Goal: Browse casually: Explore the website without a specific task or goal

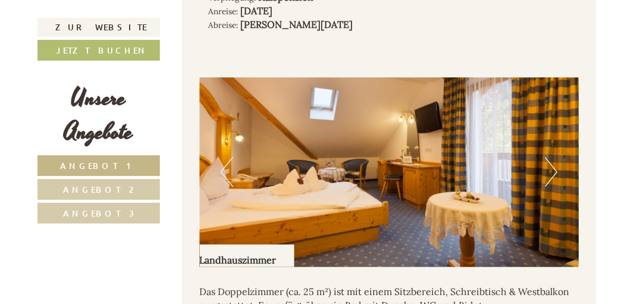
scroll to position [913, 0]
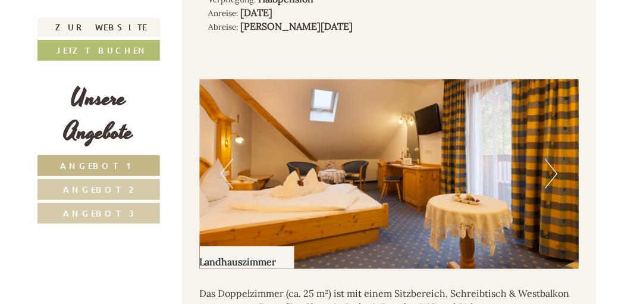
click at [549, 170] on button "Next" at bounding box center [552, 174] width 12 height 30
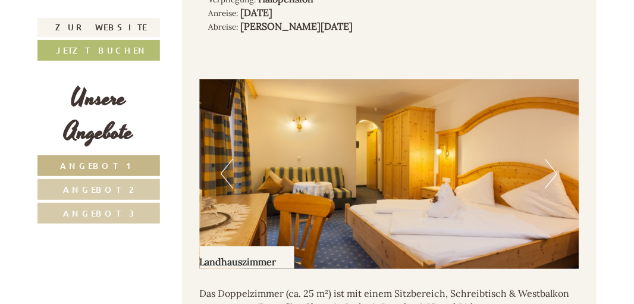
click at [552, 177] on button "Next" at bounding box center [552, 174] width 12 height 30
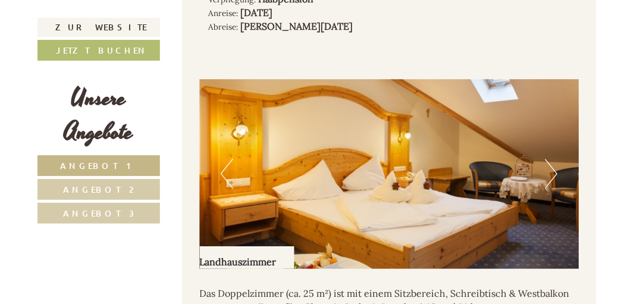
click at [556, 176] on button "Next" at bounding box center [552, 174] width 12 height 30
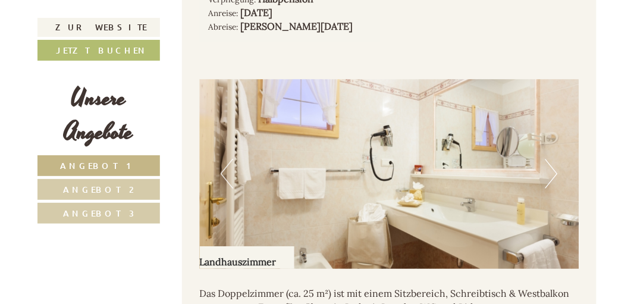
click at [554, 178] on button "Next" at bounding box center [552, 174] width 12 height 30
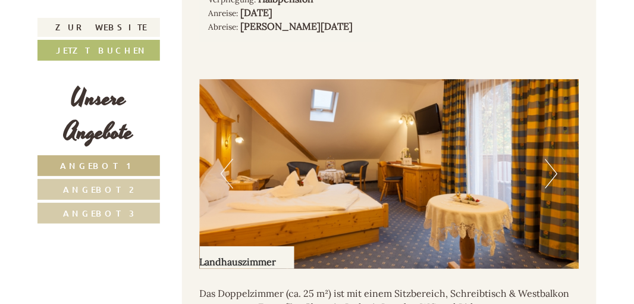
click at [553, 176] on button "Next" at bounding box center [552, 174] width 12 height 30
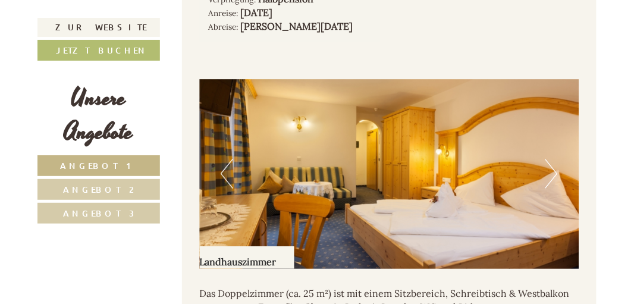
click at [555, 178] on button "Next" at bounding box center [552, 174] width 12 height 30
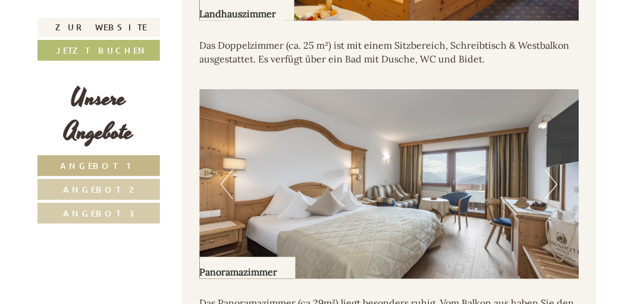
scroll to position [1177, 0]
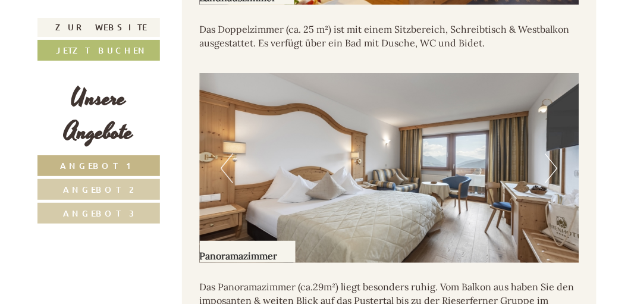
click at [553, 172] on button "Next" at bounding box center [552, 168] width 12 height 30
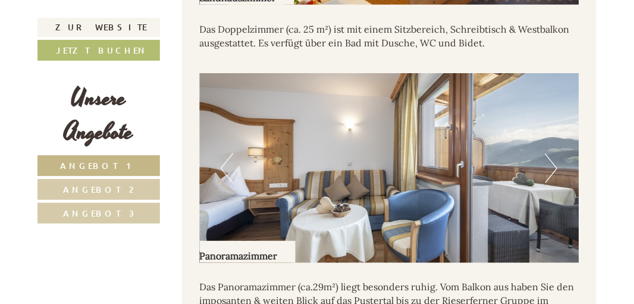
click at [556, 167] on button "Next" at bounding box center [552, 168] width 12 height 30
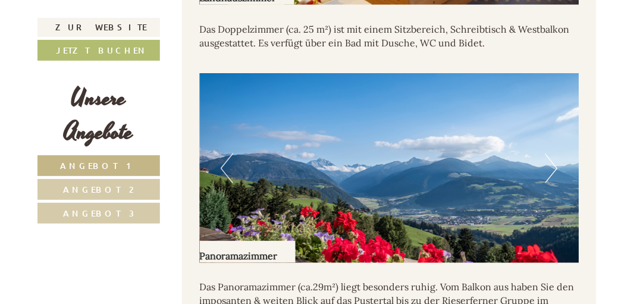
click at [556, 170] on button "Next" at bounding box center [552, 168] width 12 height 30
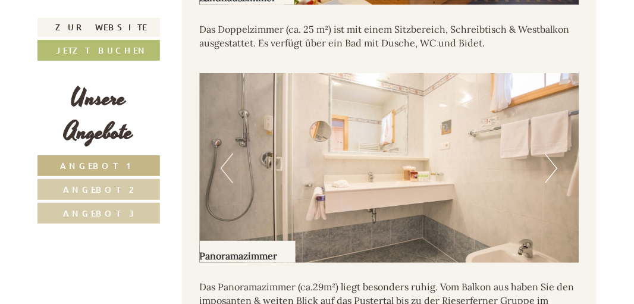
click at [554, 175] on button "Next" at bounding box center [552, 168] width 12 height 30
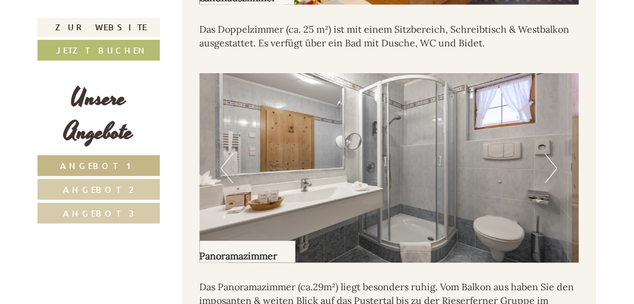
click at [557, 175] on button "Next" at bounding box center [552, 168] width 12 height 30
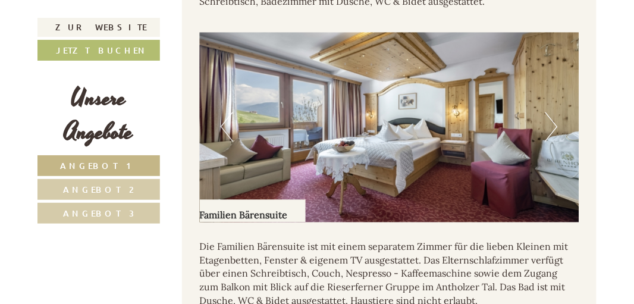
scroll to position [1504, 0]
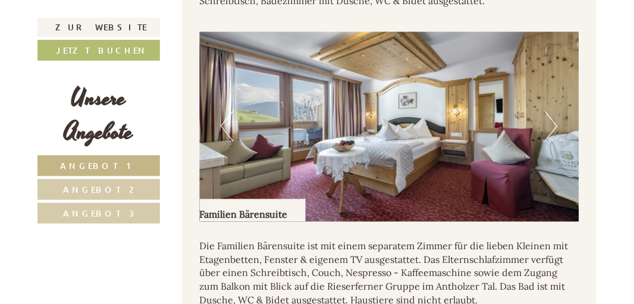
click at [550, 126] on button "Next" at bounding box center [552, 126] width 12 height 30
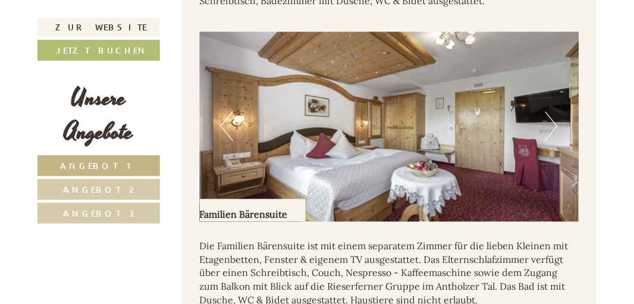
click at [553, 125] on button "Next" at bounding box center [552, 126] width 12 height 30
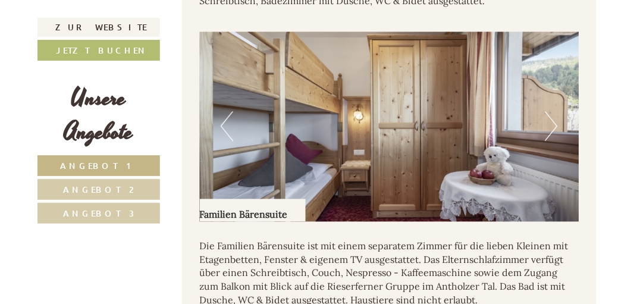
click at [552, 128] on button "Next" at bounding box center [552, 126] width 12 height 30
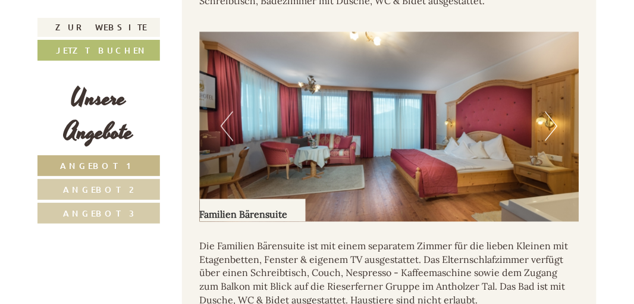
click at [548, 130] on button "Next" at bounding box center [552, 126] width 12 height 30
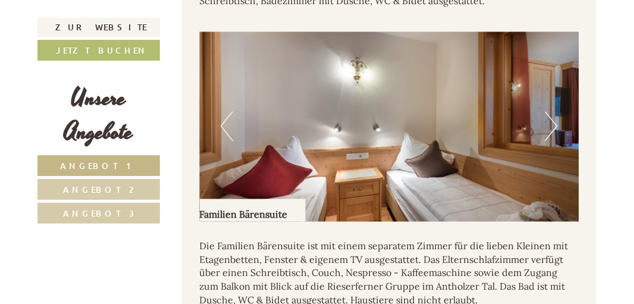
click at [555, 128] on button "Next" at bounding box center [552, 126] width 12 height 30
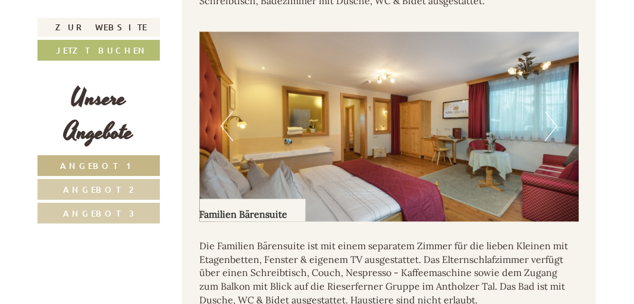
click at [551, 136] on button "Next" at bounding box center [552, 126] width 12 height 30
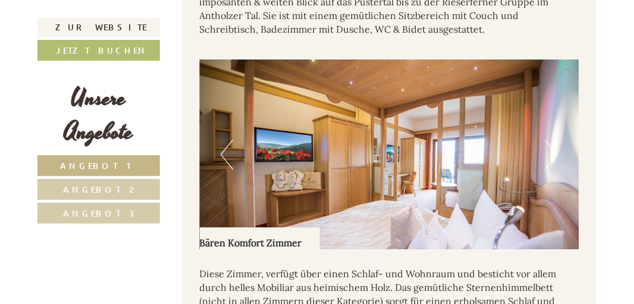
scroll to position [4436, 0]
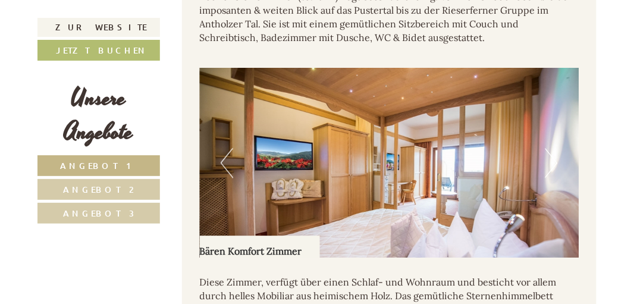
click at [556, 151] on button "Next" at bounding box center [552, 163] width 12 height 30
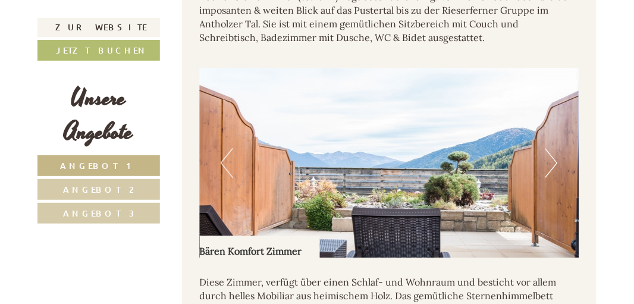
click at [555, 159] on button "Next" at bounding box center [552, 163] width 12 height 30
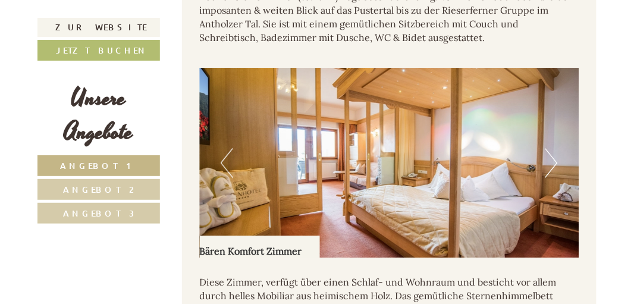
click at [224, 158] on button "Previous" at bounding box center [227, 163] width 12 height 30
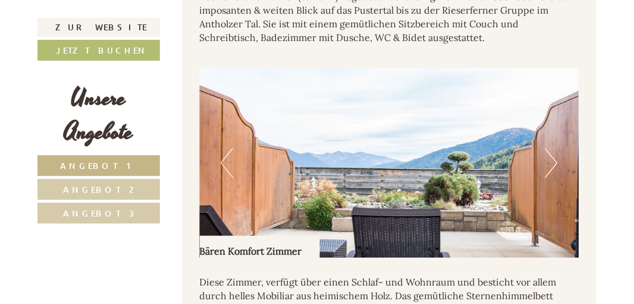
click at [555, 155] on button "Next" at bounding box center [552, 163] width 12 height 30
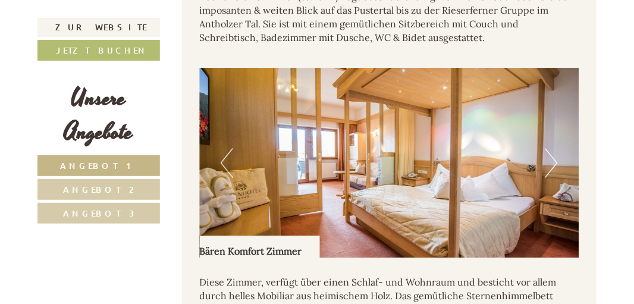
click at [552, 161] on button "Next" at bounding box center [552, 163] width 12 height 30
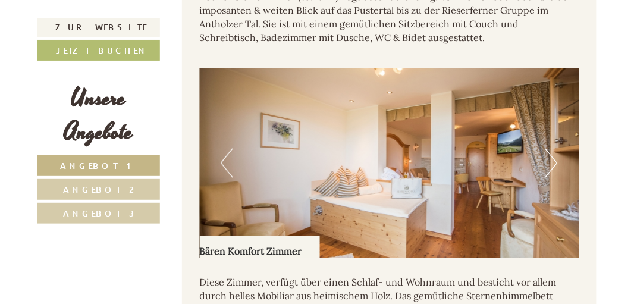
click at [553, 162] on button "Next" at bounding box center [552, 163] width 12 height 30
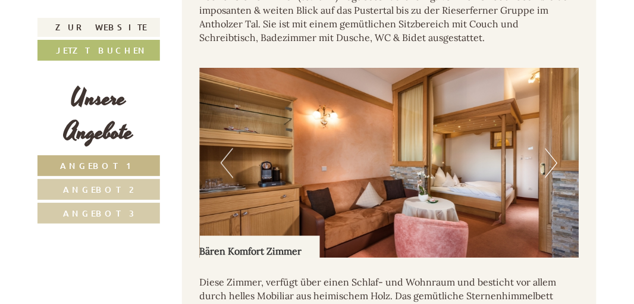
click at [548, 165] on button "Next" at bounding box center [552, 163] width 12 height 30
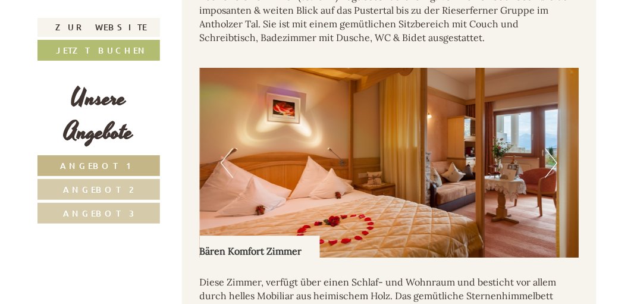
click at [553, 165] on button "Next" at bounding box center [552, 163] width 12 height 30
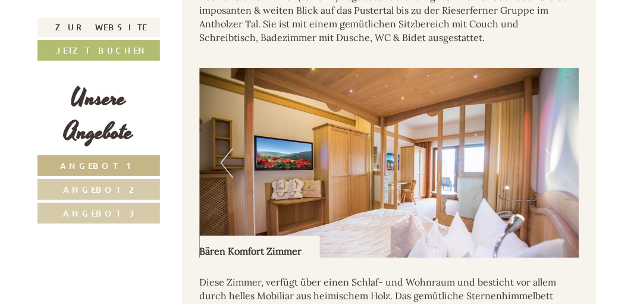
click at [551, 162] on button "Next" at bounding box center [552, 163] width 12 height 30
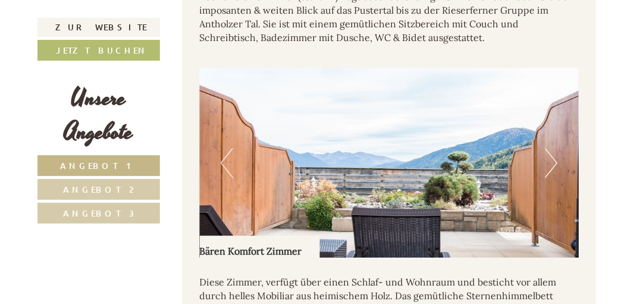
click at [554, 160] on button "Next" at bounding box center [552, 163] width 12 height 30
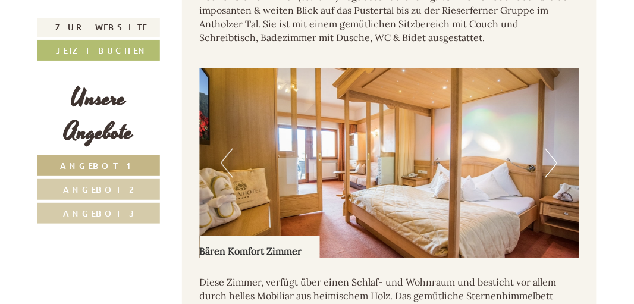
click at [557, 154] on button "Next" at bounding box center [552, 163] width 12 height 30
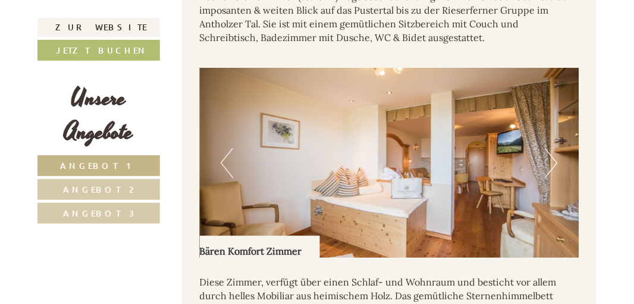
click at [548, 162] on button "Next" at bounding box center [552, 163] width 12 height 30
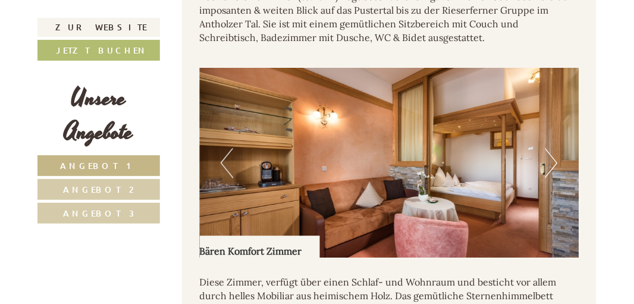
click at [548, 164] on button "Next" at bounding box center [552, 163] width 12 height 30
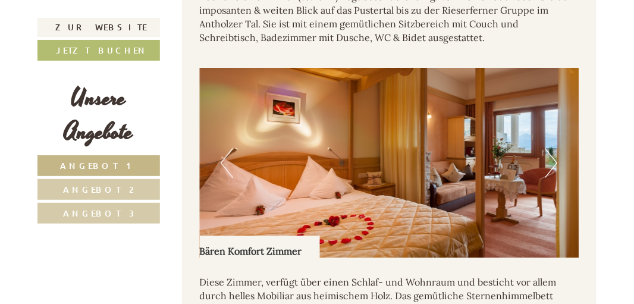
click at [554, 162] on button "Next" at bounding box center [552, 163] width 12 height 30
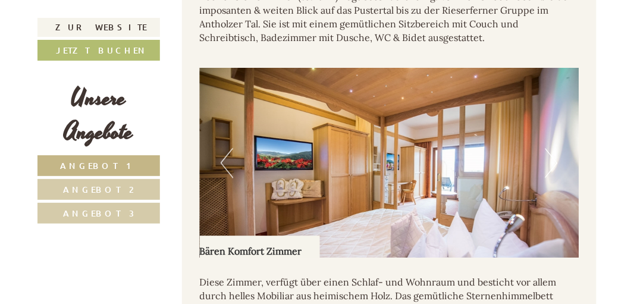
click at [555, 160] on button "Next" at bounding box center [552, 163] width 12 height 30
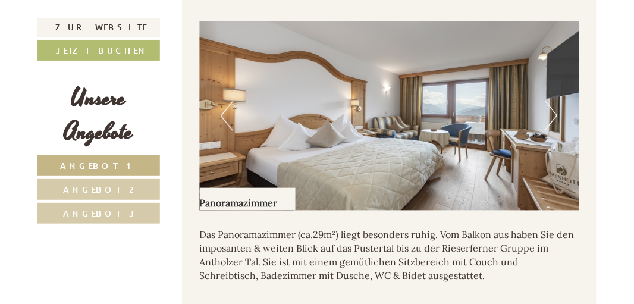
scroll to position [4163, 0]
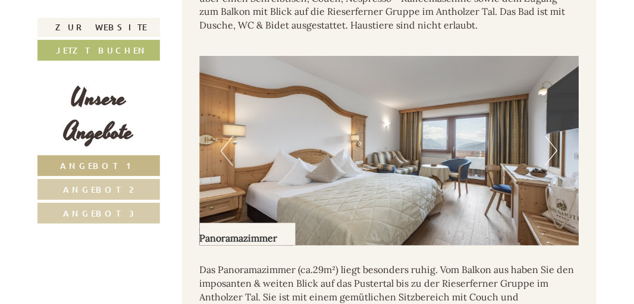
click at [548, 145] on button "Next" at bounding box center [552, 151] width 12 height 30
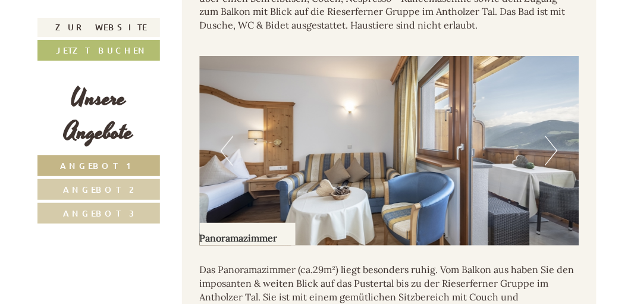
click at [555, 147] on button "Next" at bounding box center [552, 151] width 12 height 30
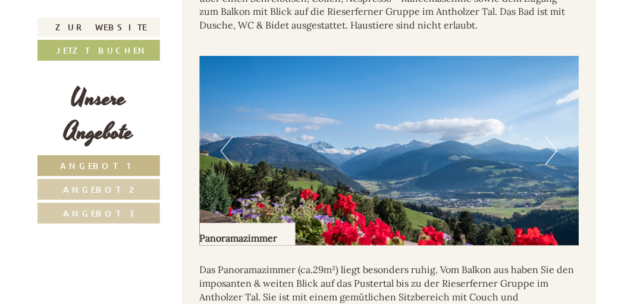
click at [222, 148] on button "Previous" at bounding box center [227, 151] width 12 height 30
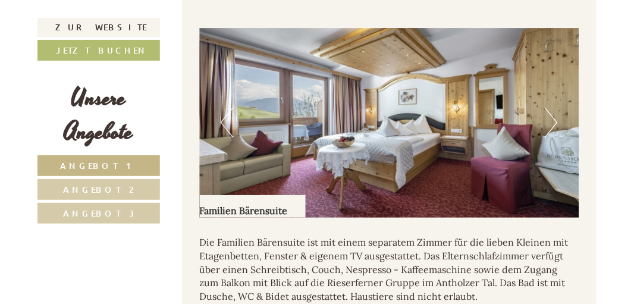
scroll to position [3873, 0]
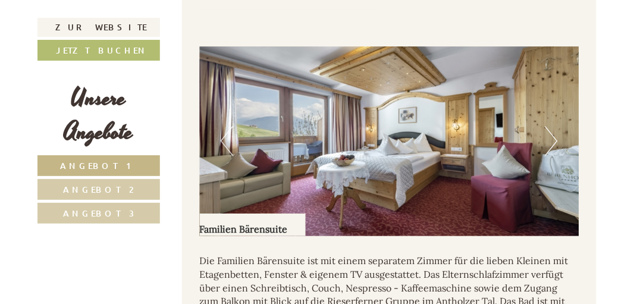
click at [554, 137] on button "Next" at bounding box center [552, 141] width 12 height 30
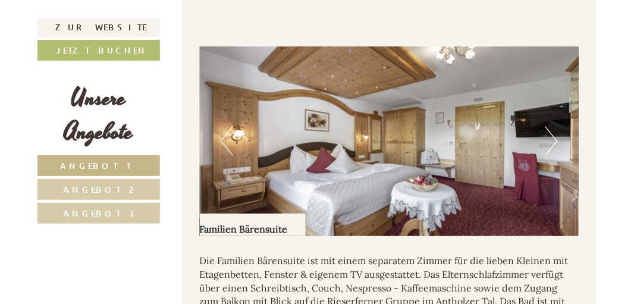
click at [556, 134] on button "Next" at bounding box center [552, 141] width 12 height 30
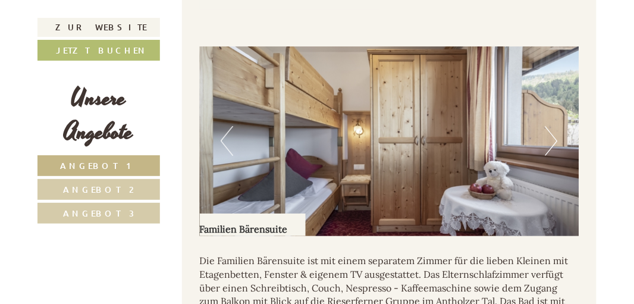
click at [557, 130] on button "Next" at bounding box center [552, 141] width 12 height 30
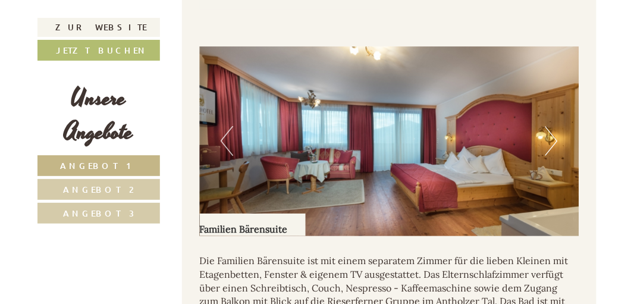
click at [559, 134] on img at bounding box center [390, 141] width 380 height 190
click at [554, 139] on button "Next" at bounding box center [552, 141] width 12 height 30
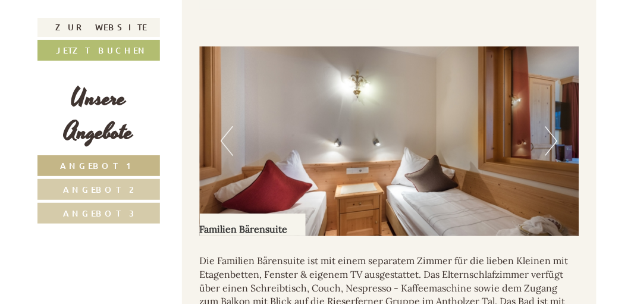
click at [555, 136] on button "Next" at bounding box center [552, 141] width 12 height 30
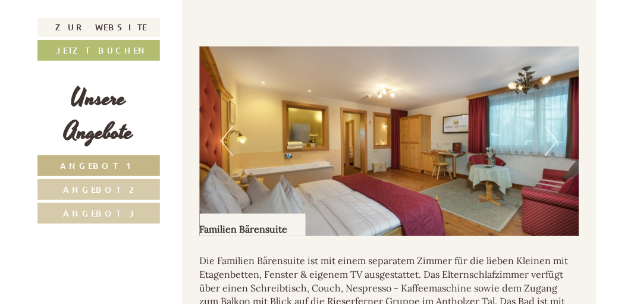
click at [555, 130] on button "Next" at bounding box center [552, 141] width 12 height 30
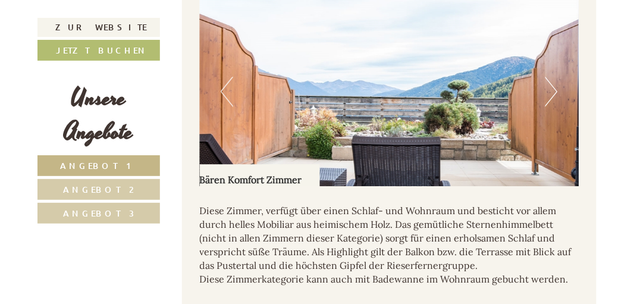
scroll to position [4504, 0]
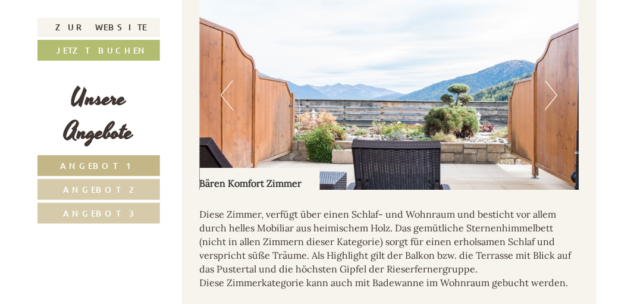
click at [553, 95] on button "Next" at bounding box center [552, 95] width 12 height 30
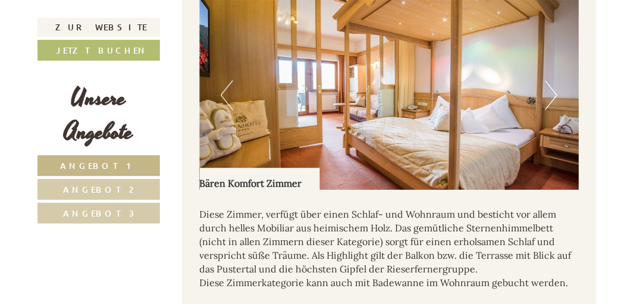
click at [558, 89] on img at bounding box center [390, 95] width 380 height 190
click at [548, 87] on button "Next" at bounding box center [552, 95] width 12 height 30
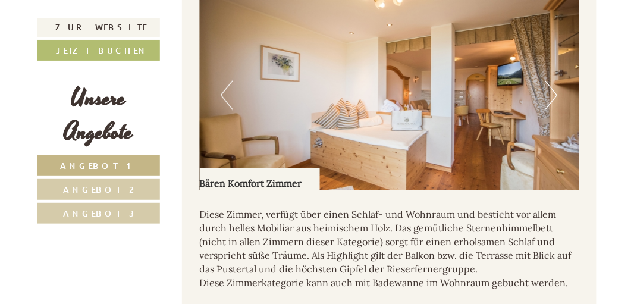
click at [553, 87] on button "Next" at bounding box center [552, 95] width 12 height 30
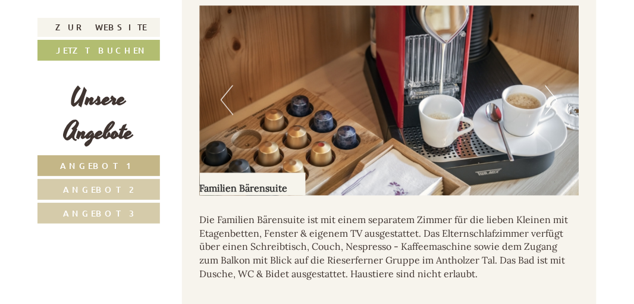
scroll to position [0, 0]
